Goal: Task Accomplishment & Management: Manage account settings

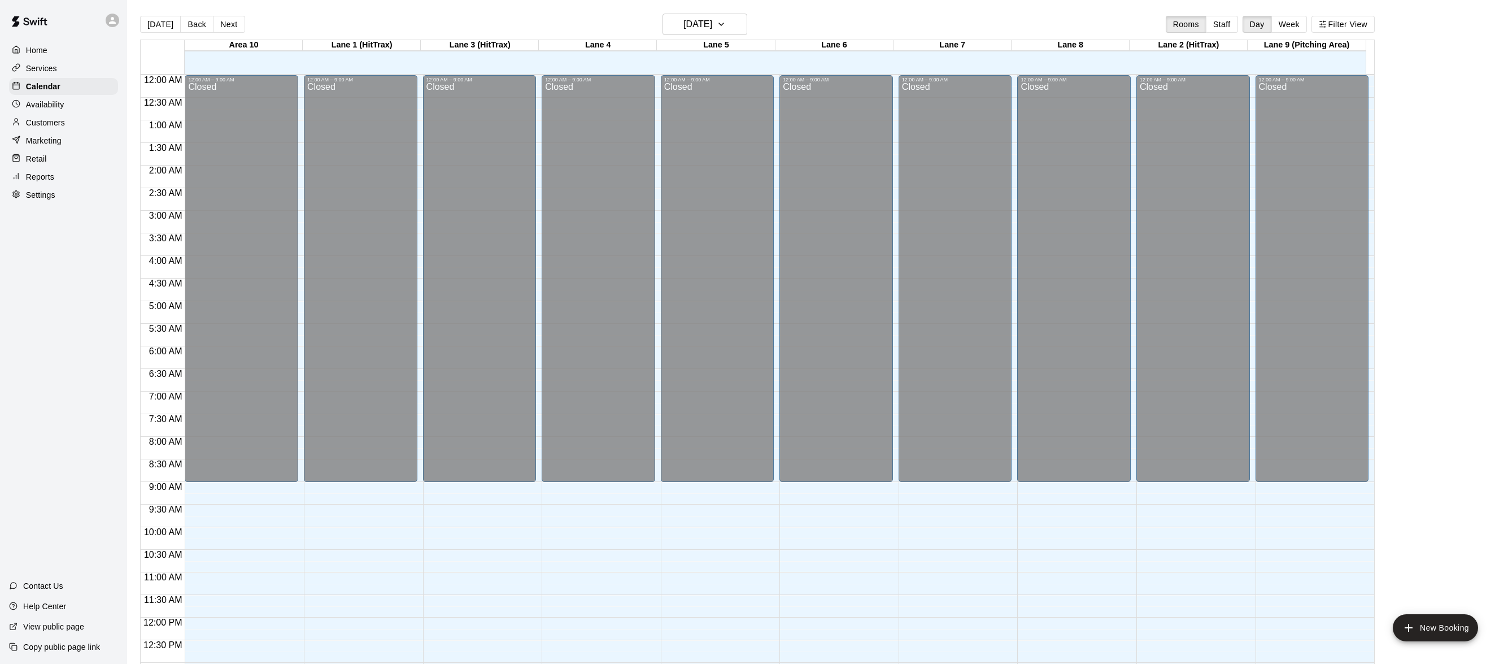
scroll to position [482, 0]
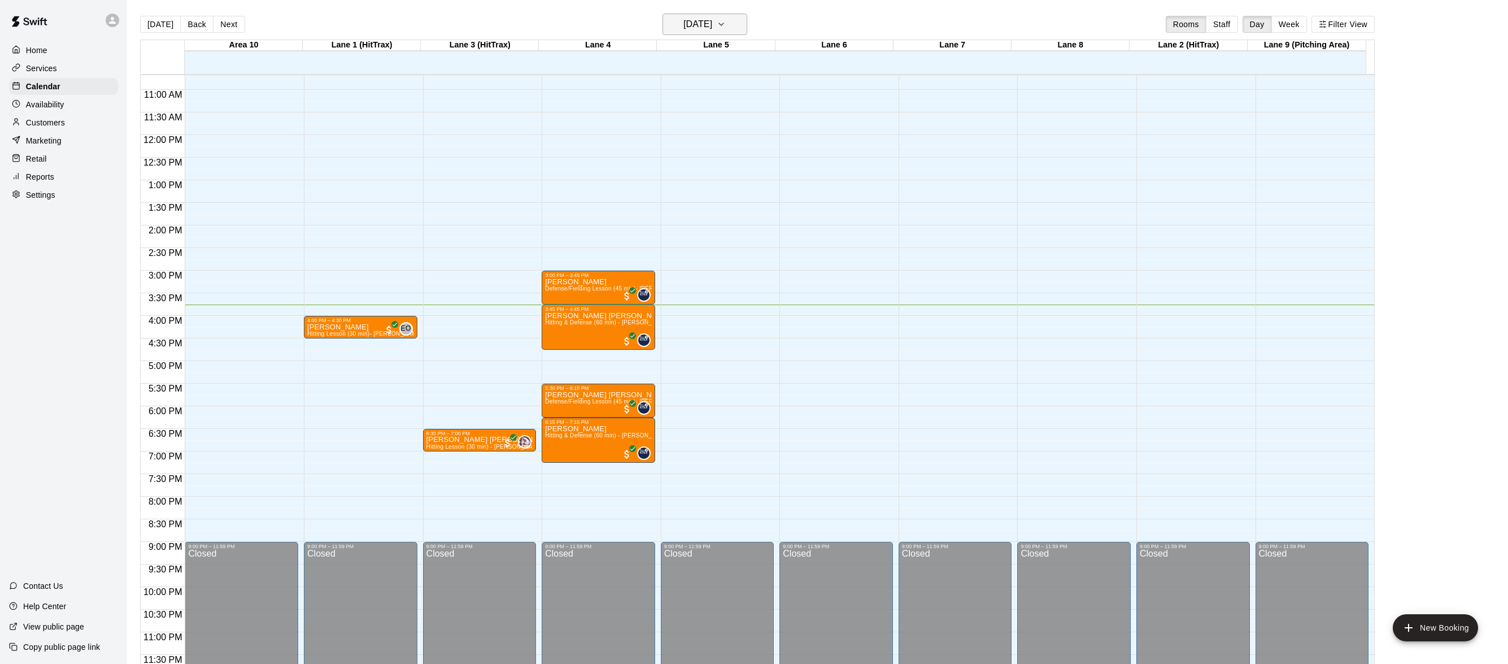
click at [726, 28] on icon "button" at bounding box center [721, 25] width 9 height 14
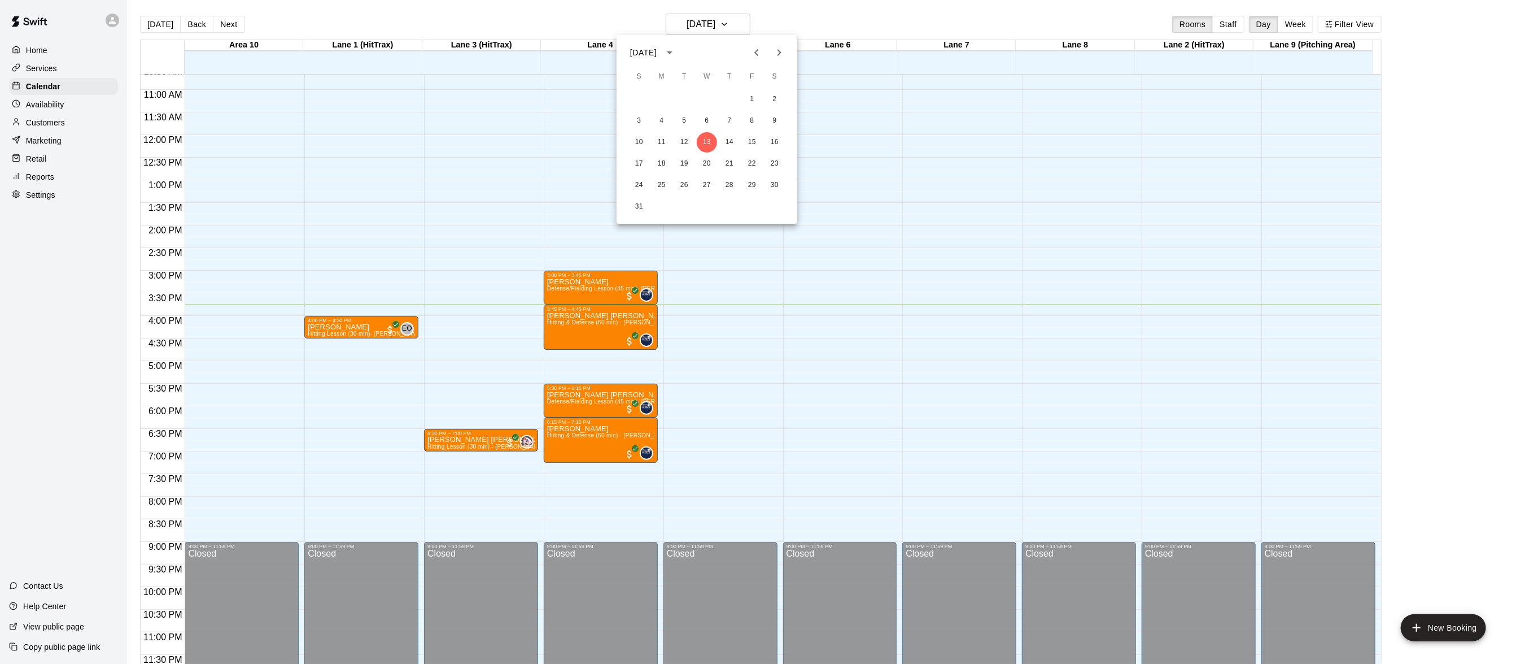
click at [774, 1] on div at bounding box center [758, 332] width 1516 height 664
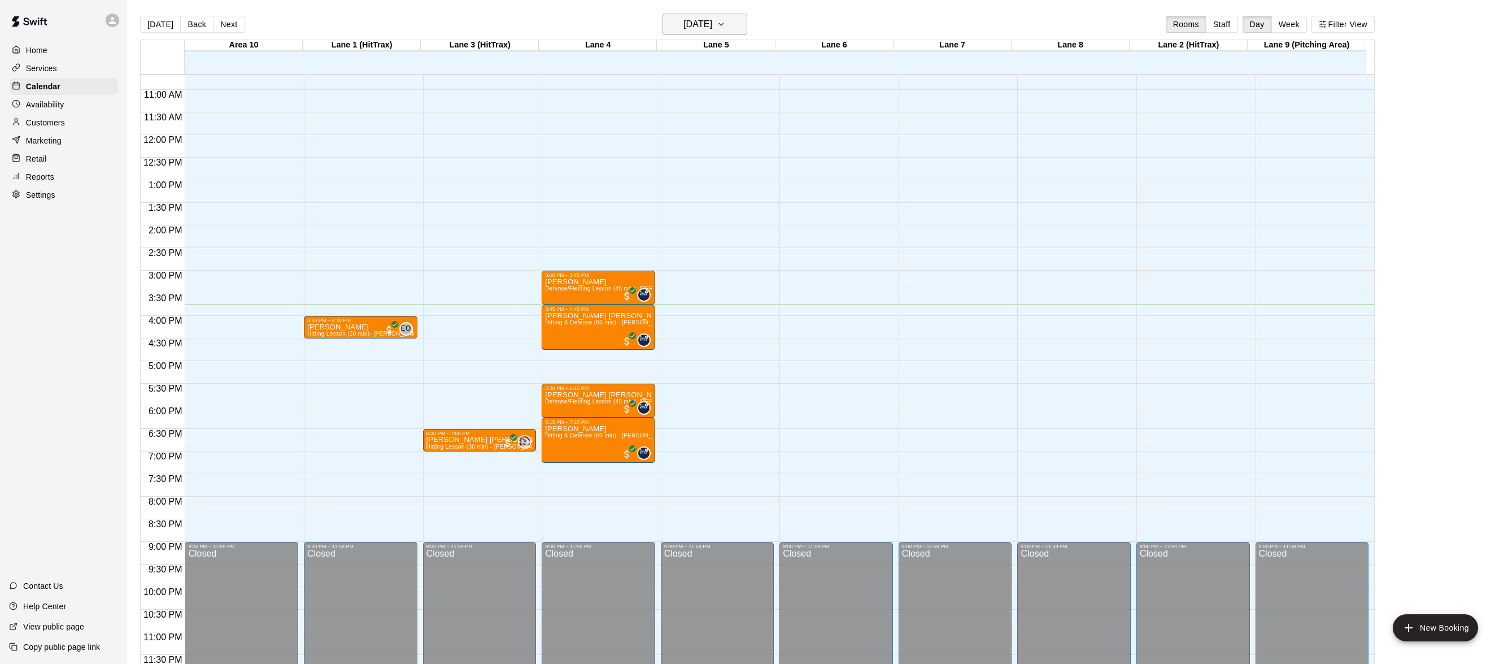
click at [742, 21] on button "[DATE]" at bounding box center [704, 24] width 85 height 21
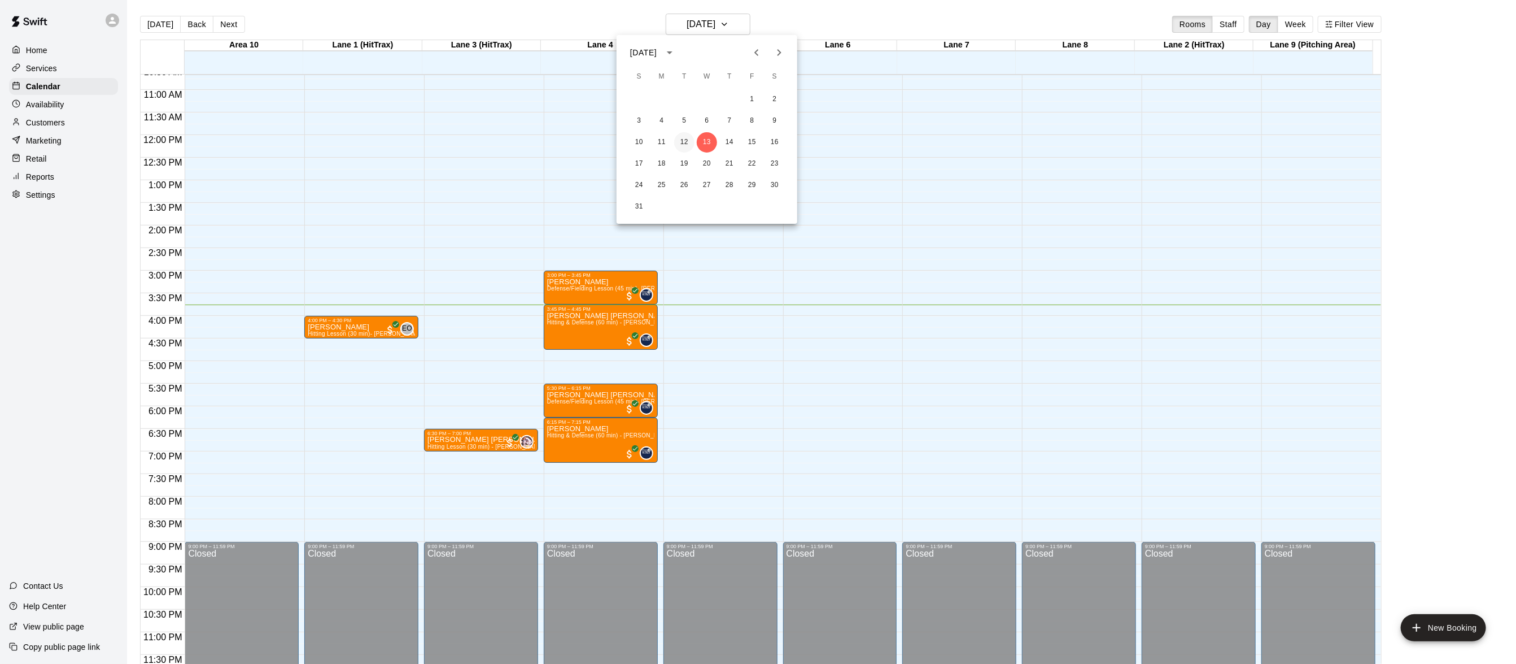
click at [686, 134] on button "12" at bounding box center [684, 142] width 20 height 20
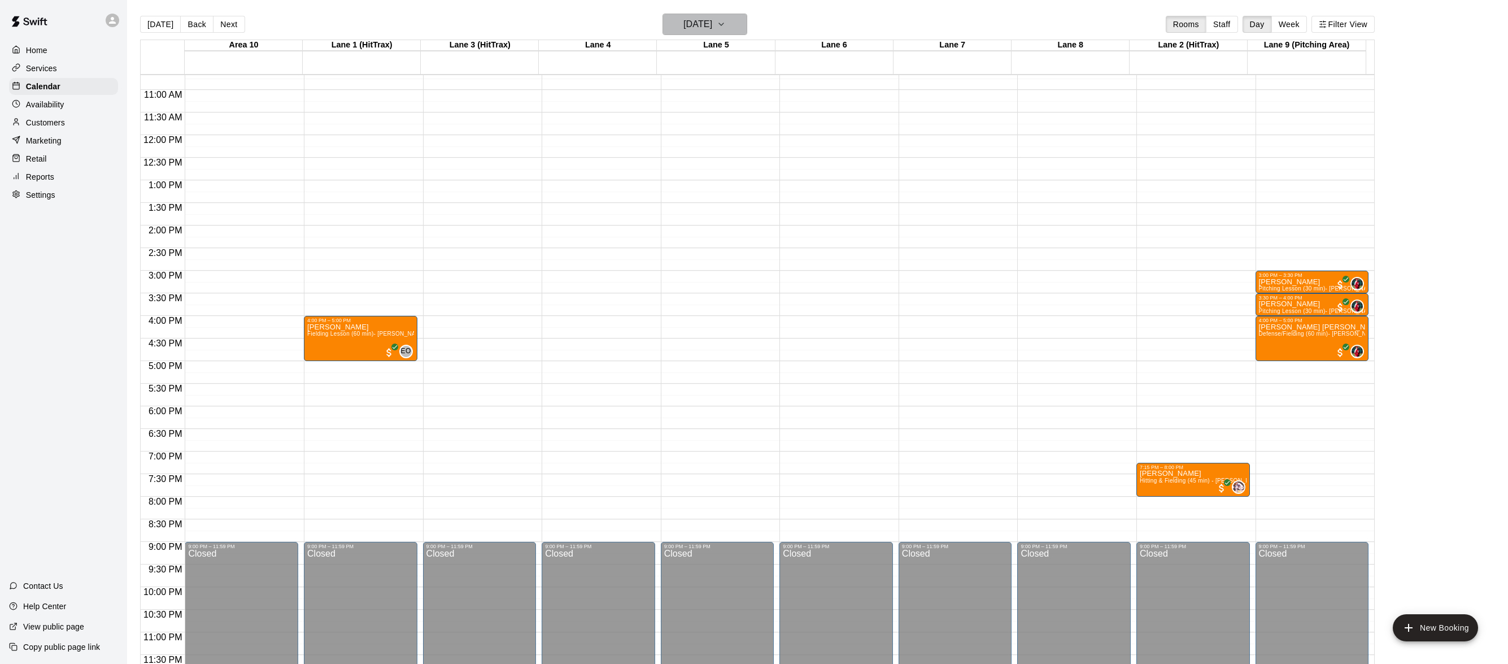
click at [726, 20] on icon "button" at bounding box center [721, 25] width 9 height 14
click at [705, 145] on button "13" at bounding box center [707, 142] width 20 height 20
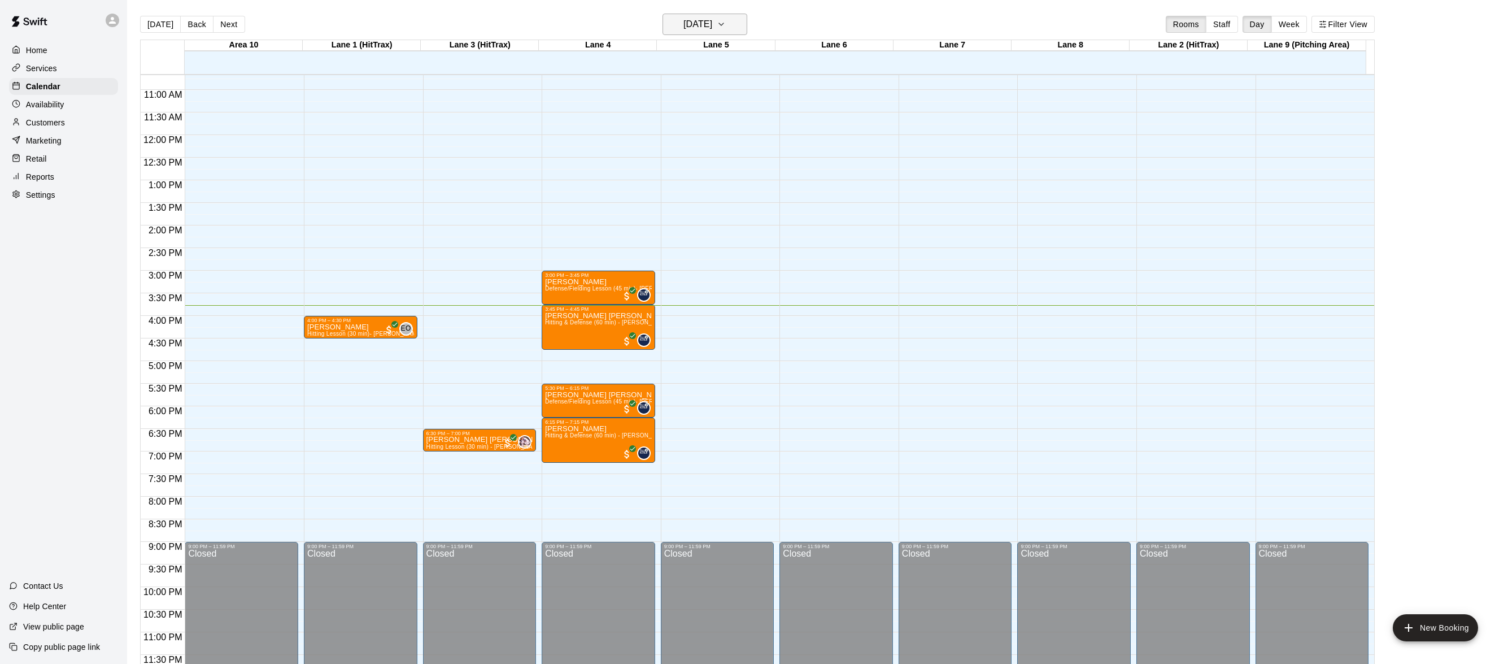
click at [712, 16] on h6 "[DATE]" at bounding box center [697, 24] width 29 height 16
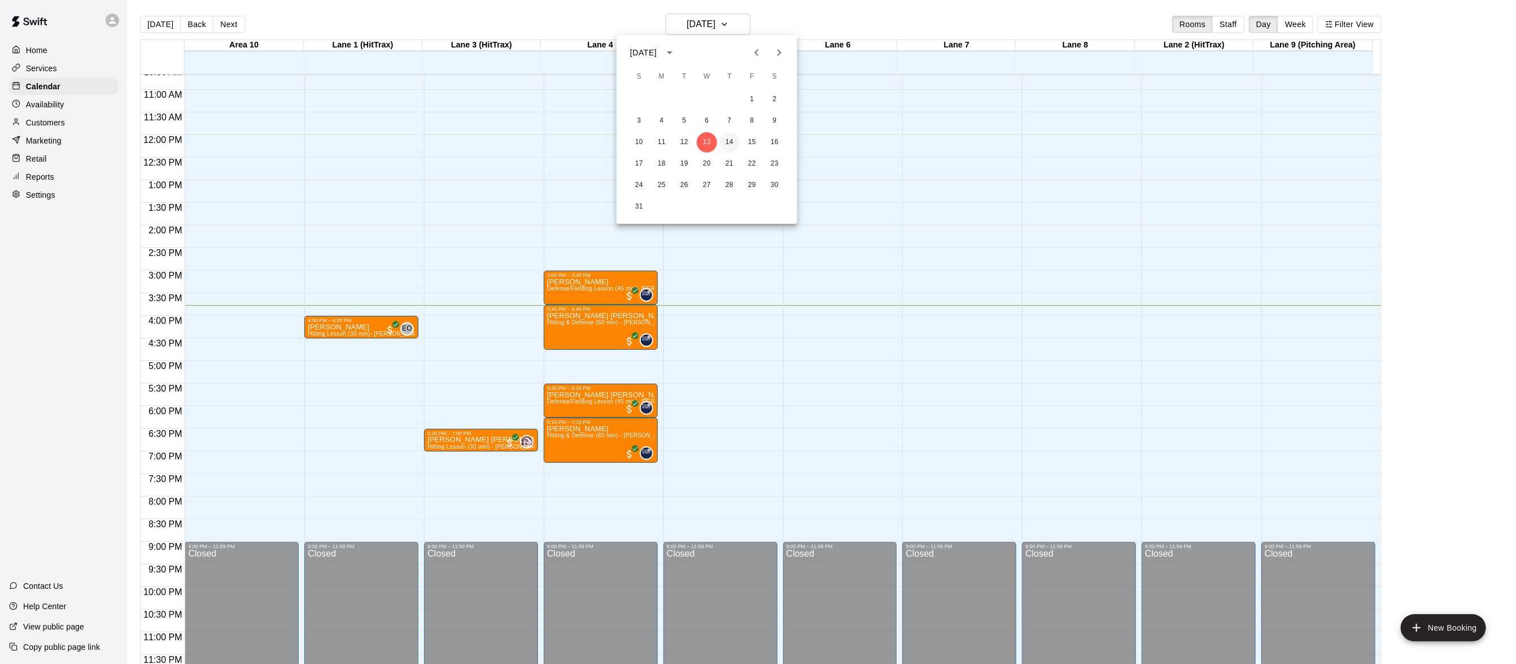
click at [736, 141] on button "14" at bounding box center [729, 142] width 20 height 20
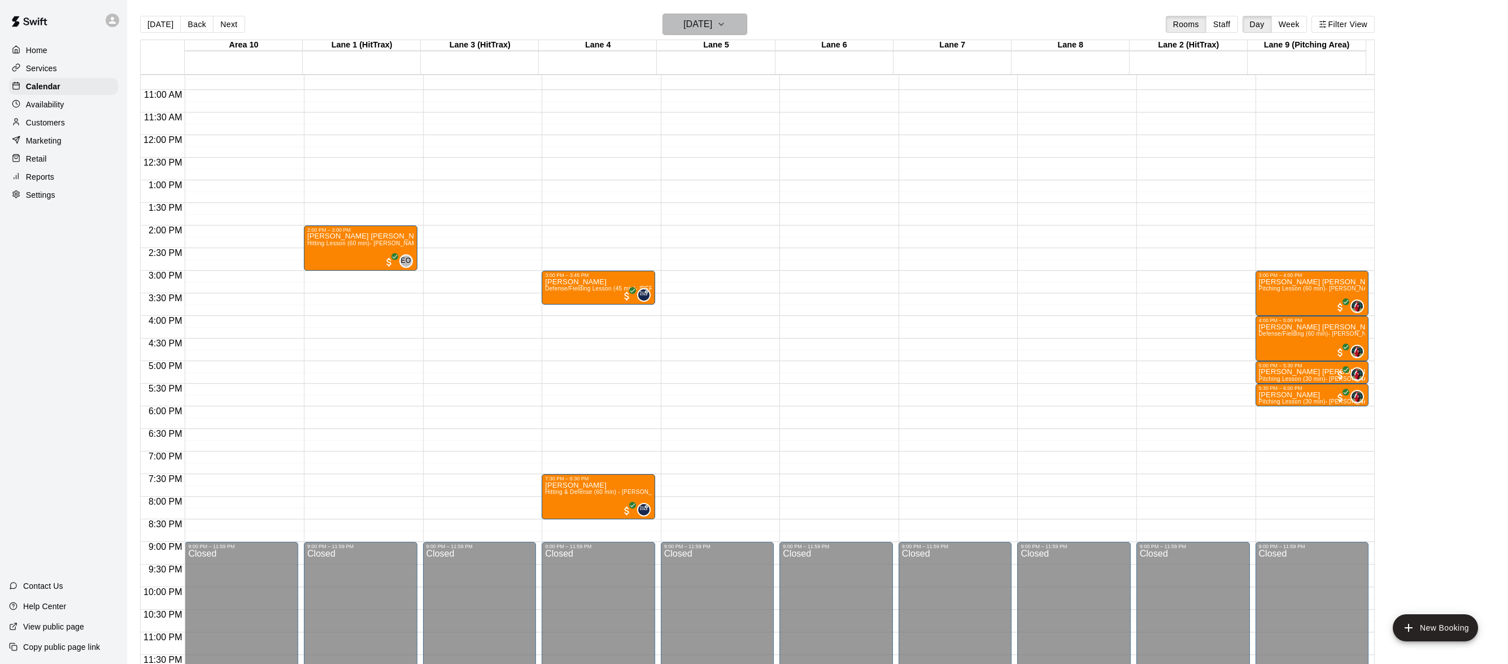
click at [726, 25] on icon "button" at bounding box center [721, 25] width 9 height 14
click at [704, 145] on button "13" at bounding box center [707, 142] width 20 height 20
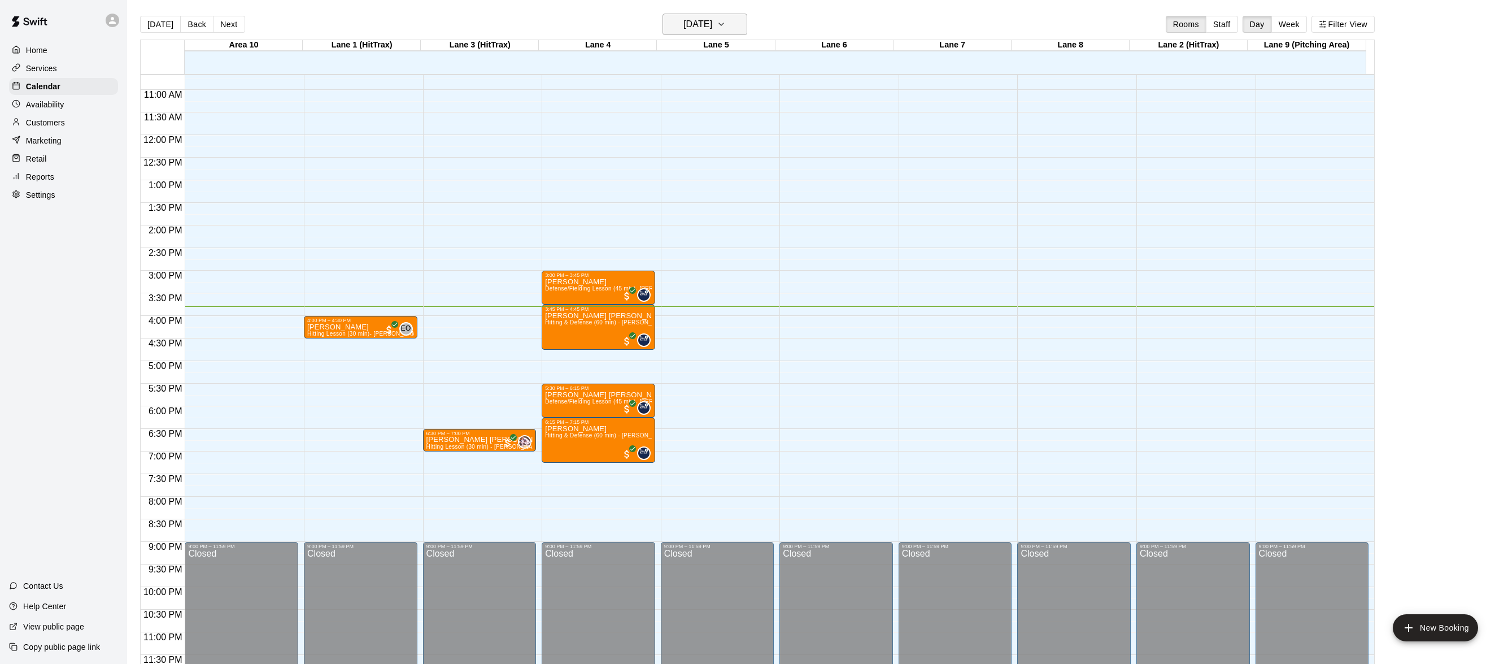
click at [726, 20] on icon "button" at bounding box center [721, 25] width 9 height 14
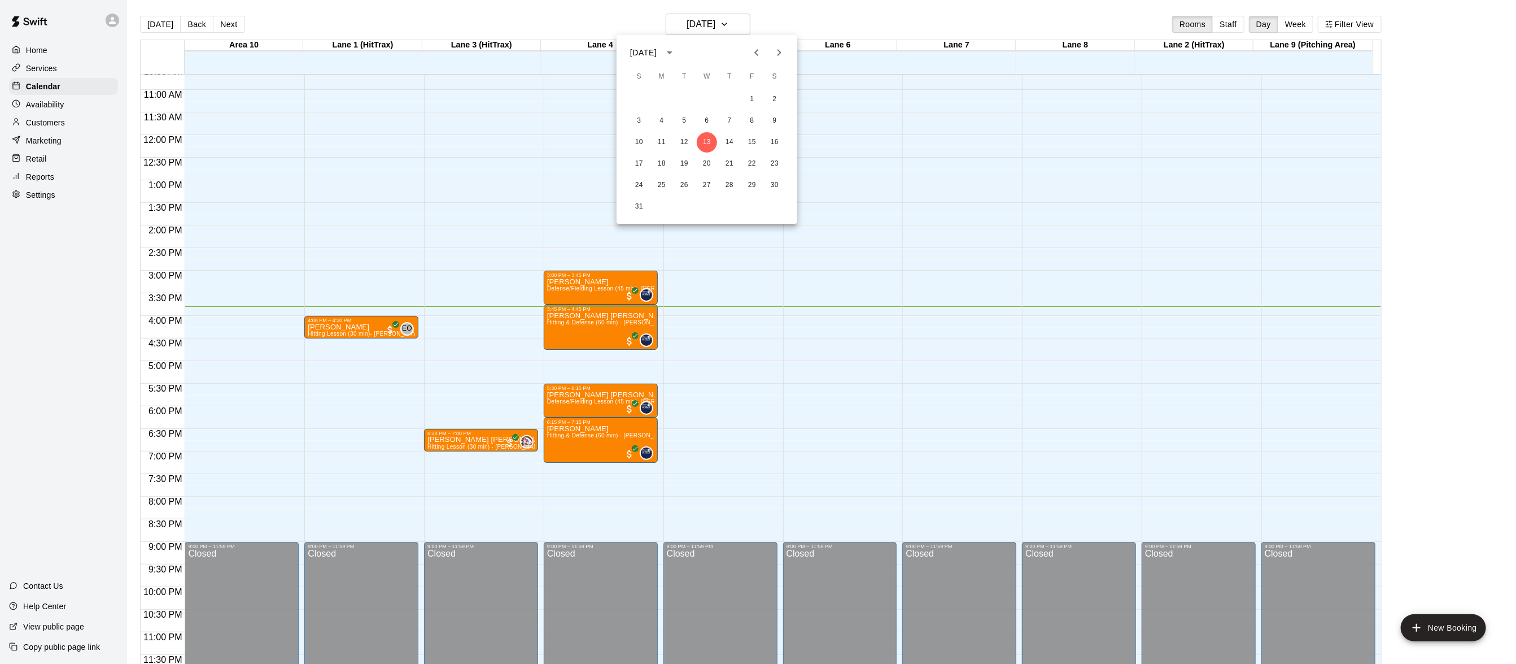
click at [746, 19] on div at bounding box center [758, 332] width 1516 height 664
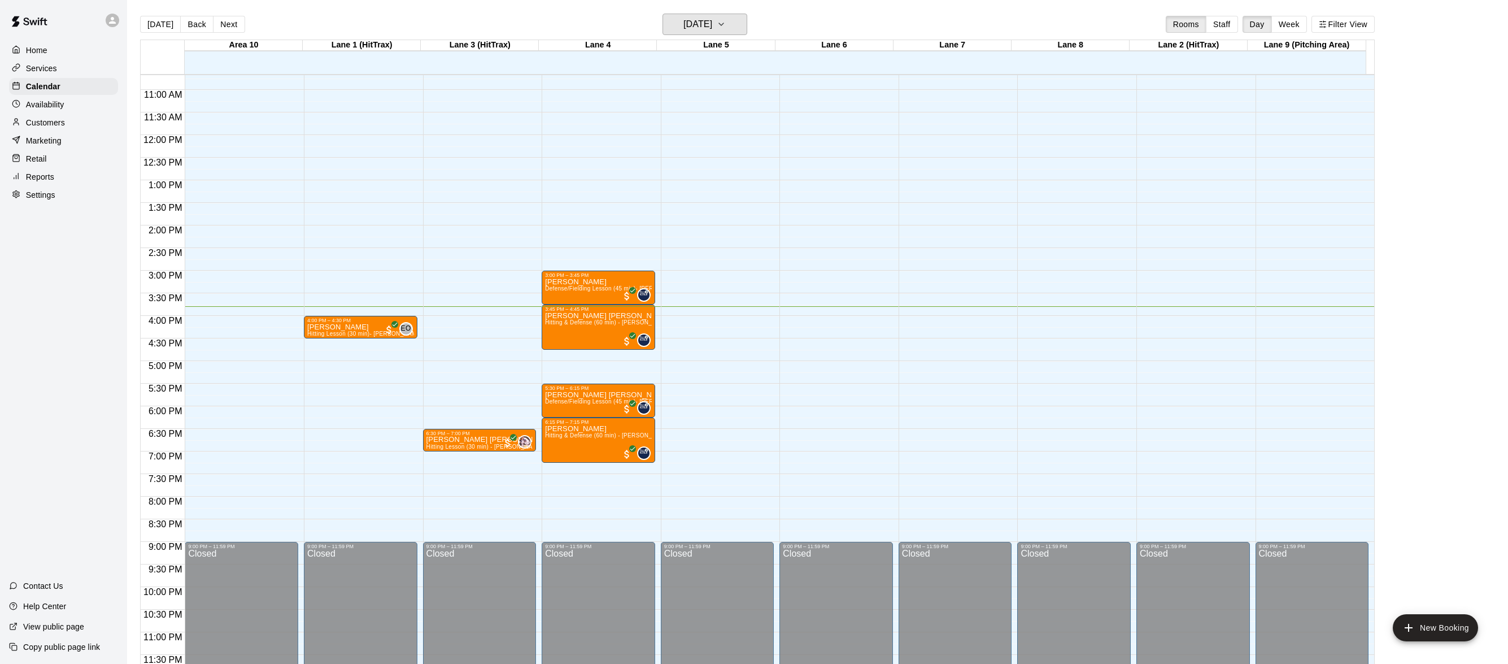
click at [726, 19] on icon "button" at bounding box center [721, 25] width 9 height 14
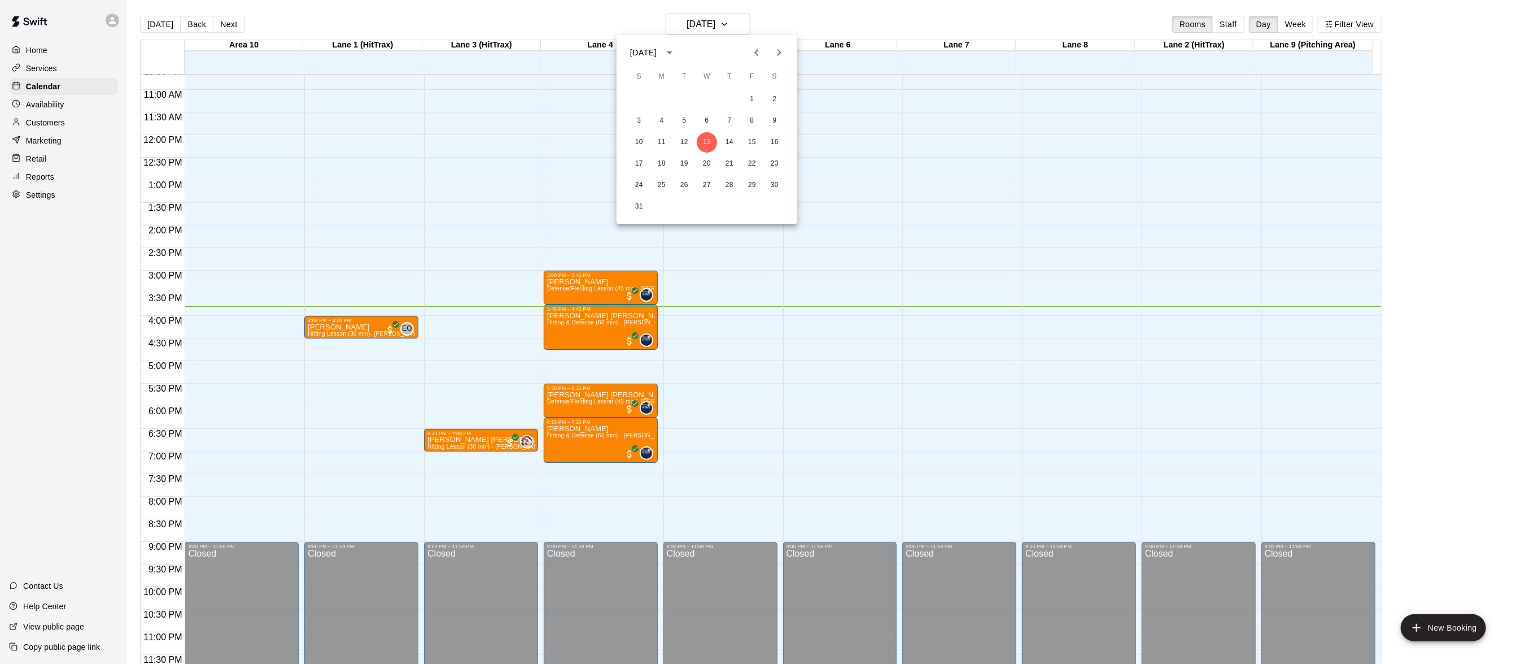
click at [798, 18] on div at bounding box center [758, 332] width 1516 height 664
